Goal: Check status: Check status

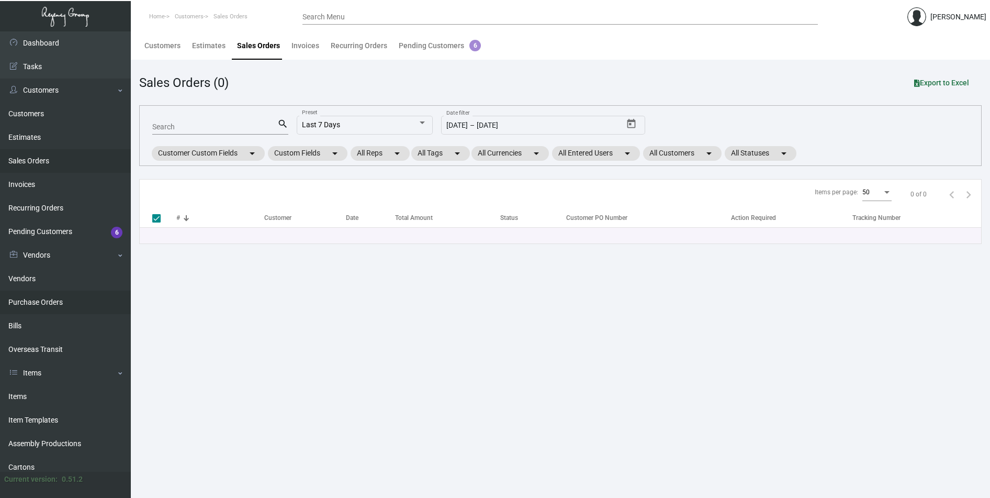
click at [29, 298] on link "Purchase Orders" at bounding box center [65, 302] width 131 height 24
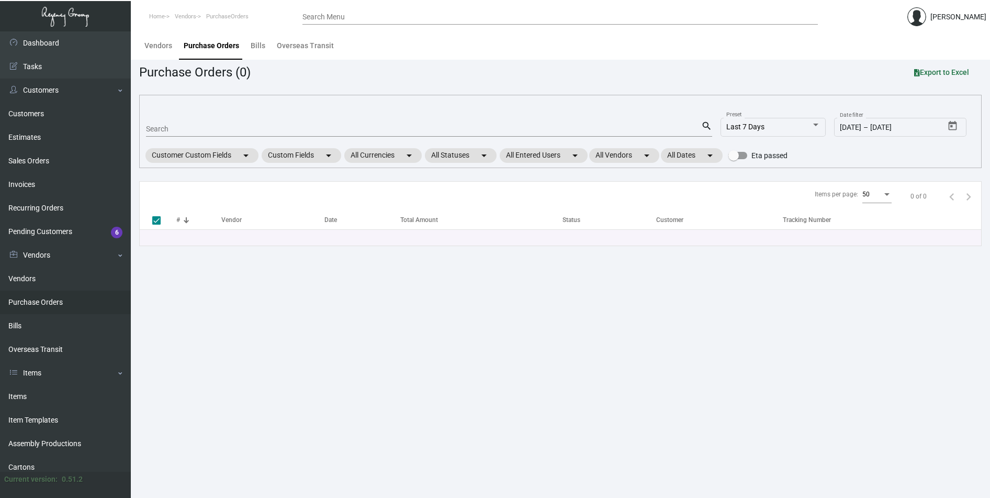
click at [158, 128] on input "Search" at bounding box center [423, 129] width 555 height 8
paste input "106654"
type input "106654"
checkbox input "false"
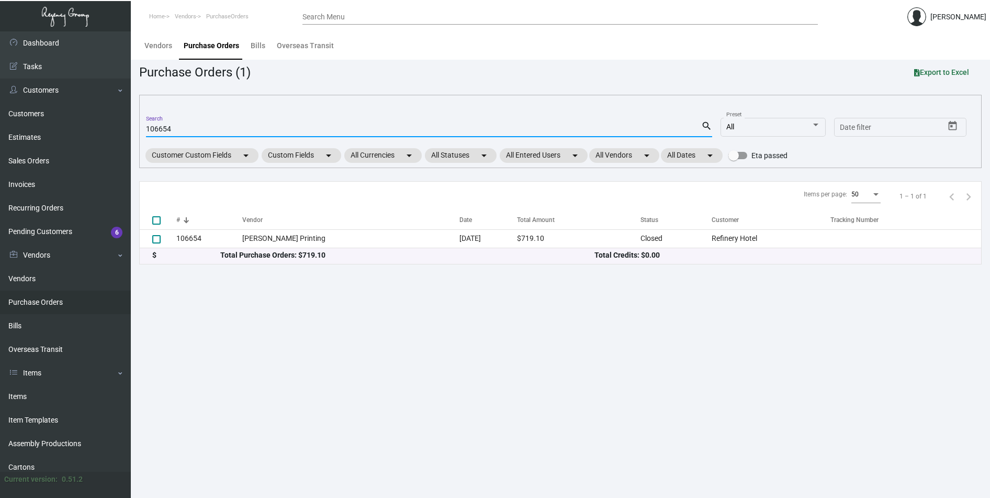
type input "106654"
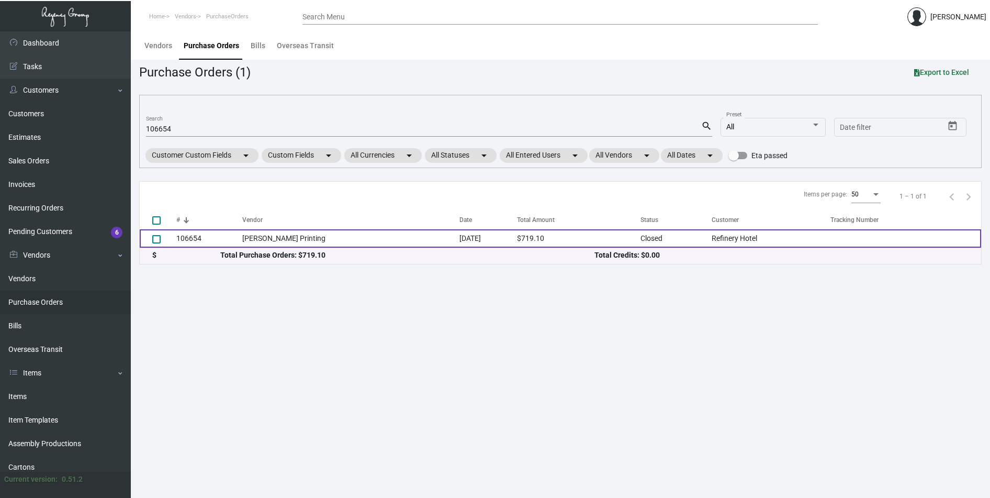
click at [263, 239] on td "[PERSON_NAME] Printing" at bounding box center [351, 238] width 218 height 18
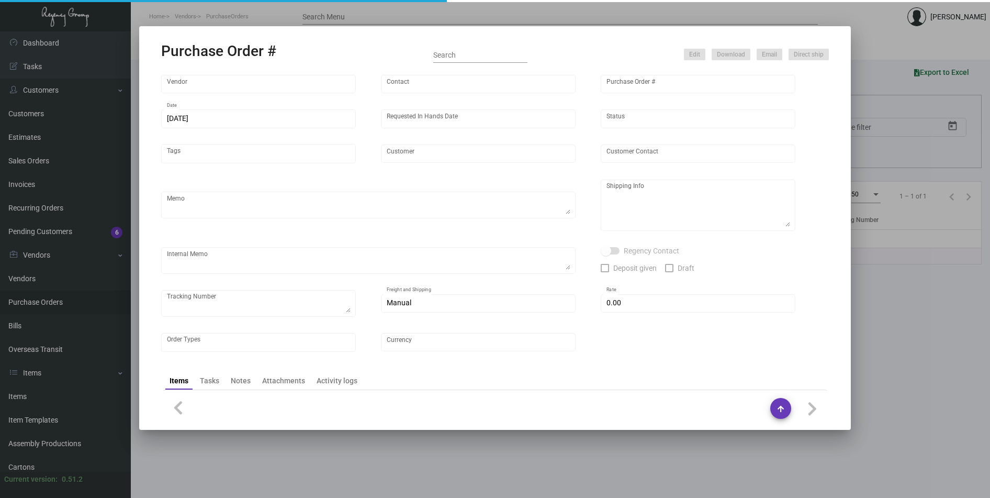
type input "[PERSON_NAME] Printing"
type input "[PERSON_NAME]"
type input "106654"
type input "[DATE]"
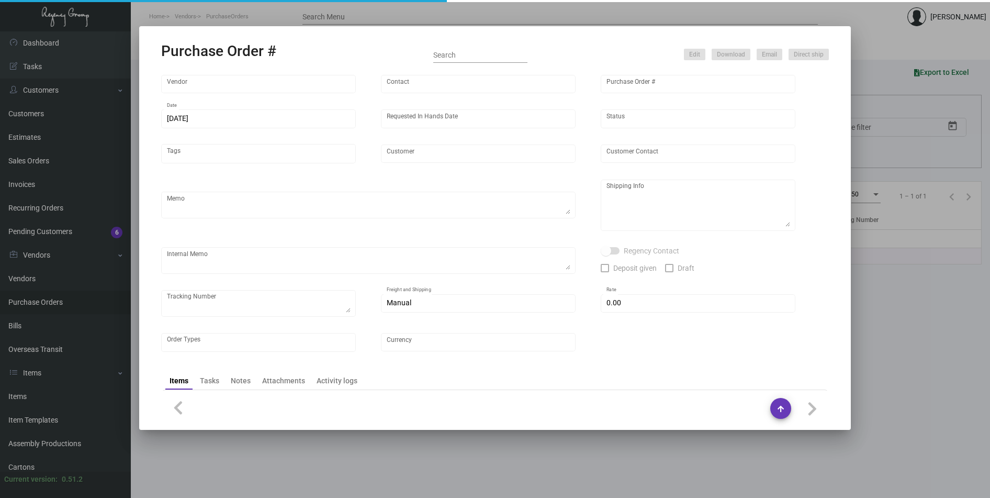
type input "Refinery Hotel"
type input "[PERSON_NAME]"
type textarea "Please reach out to SH for UPS labels. ***Clients needs by the 8th***"
type textarea "Refinery Hotel - [PERSON_NAME] [STREET_ADDRESS][US_STATE]"
type input "$ 0.00"
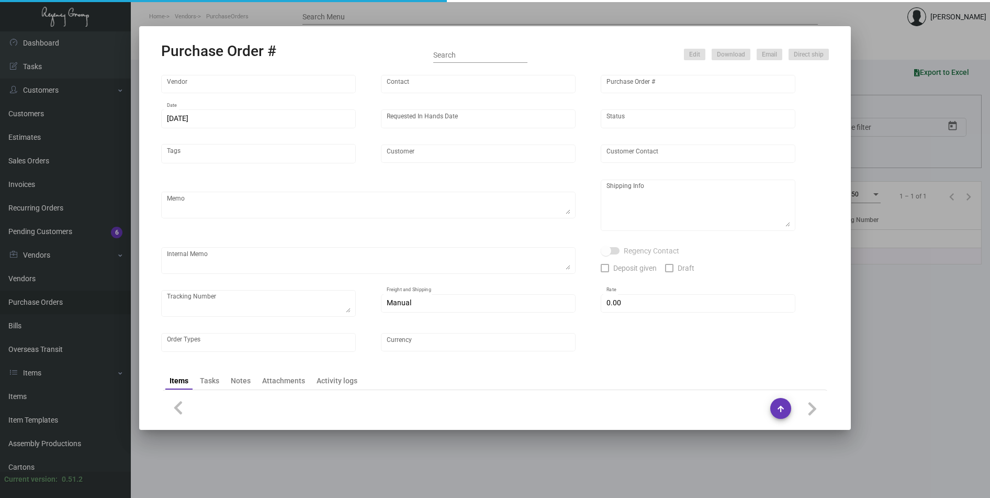
type input "United States Dollar $"
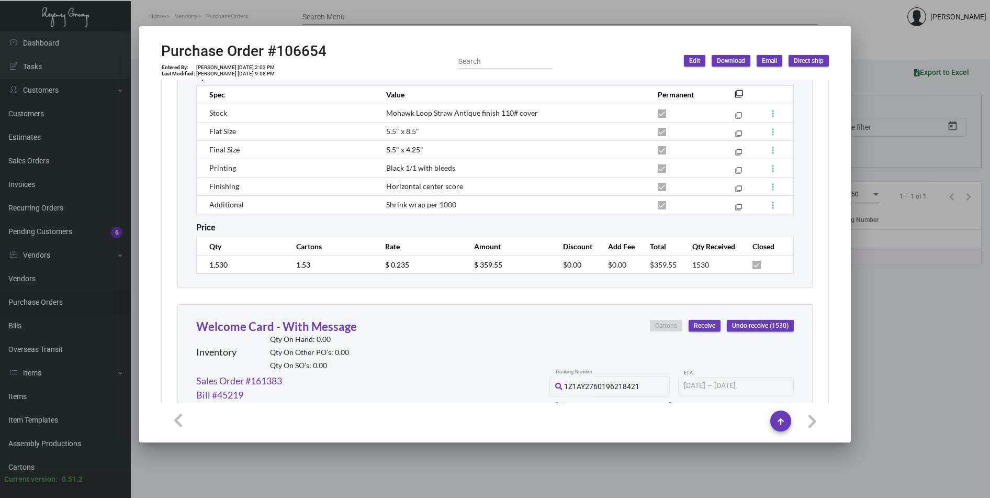
scroll to position [586, 0]
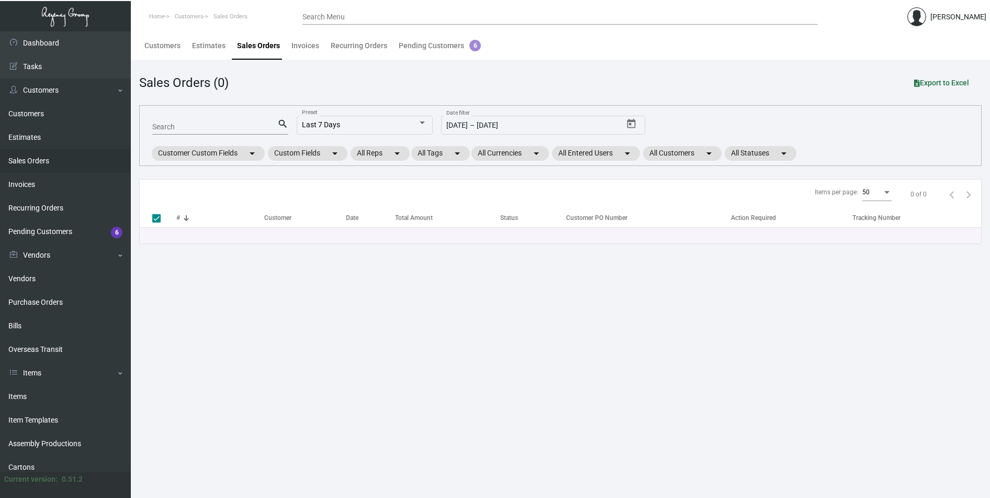
click at [203, 119] on div "Search" at bounding box center [214, 126] width 125 height 16
click at [50, 303] on link "Purchase Orders" at bounding box center [65, 302] width 131 height 24
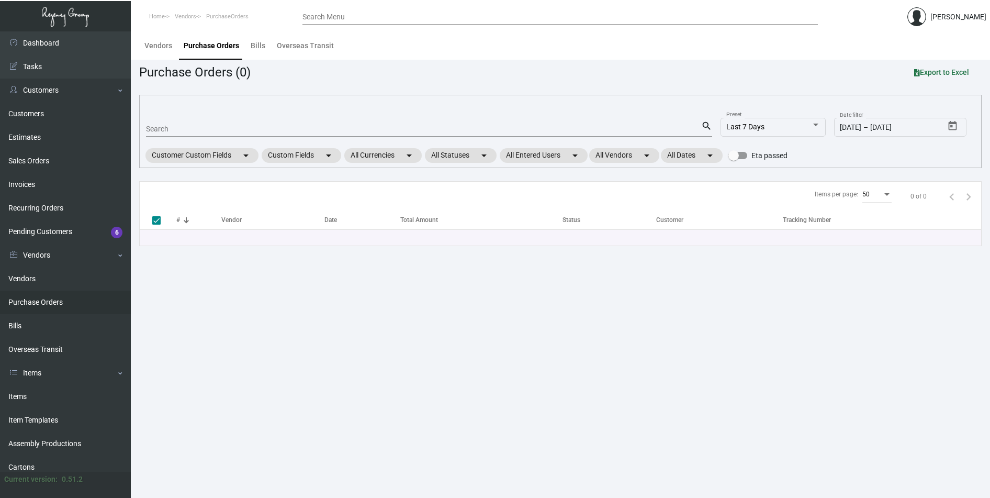
click at [202, 130] on input "Search" at bounding box center [423, 129] width 555 height 8
paste input "107304"
type input "107304"
checkbox input "false"
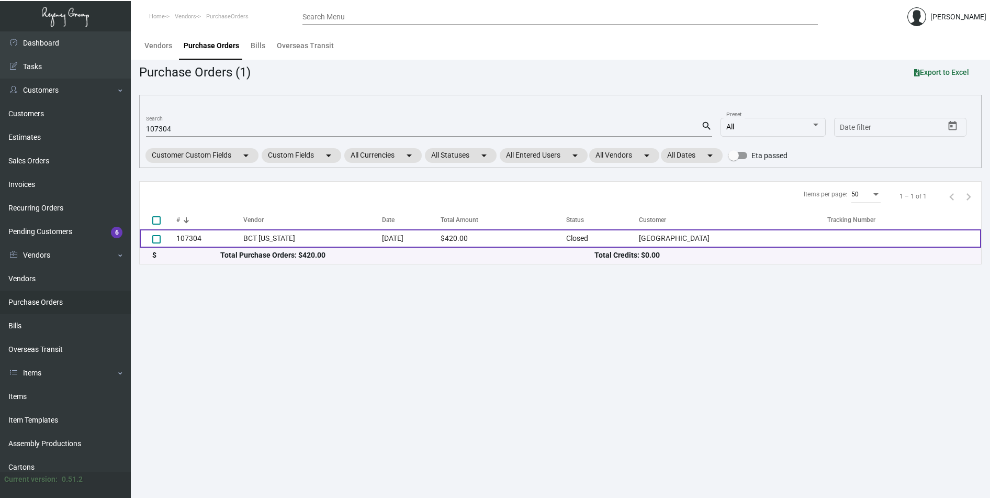
click at [184, 238] on td "107304" at bounding box center [209, 238] width 67 height 18
